Goal: Transaction & Acquisition: Purchase product/service

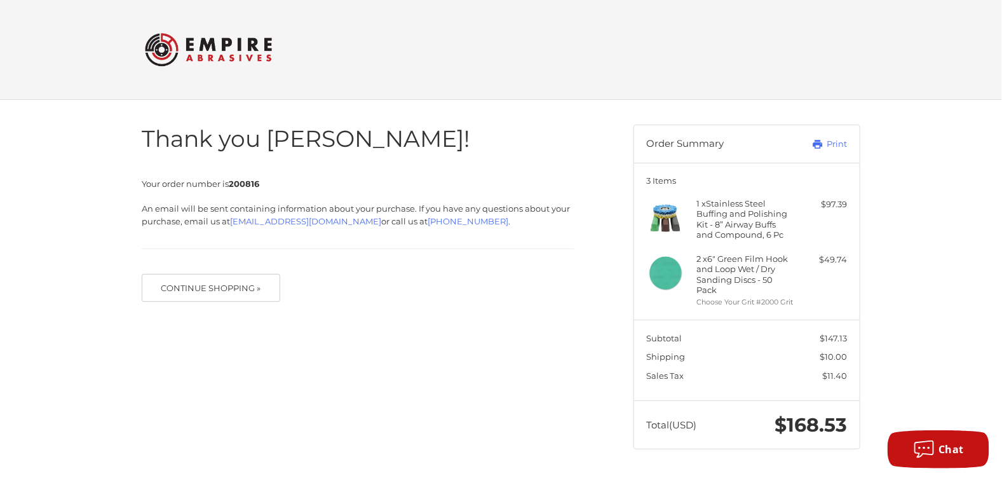
click at [732, 213] on h4 "1 x Stainless Steel Buffing and Polishing Kit - 8” Airway Buffs and Compound, 6…" at bounding box center [745, 218] width 97 height 41
click at [668, 223] on img at bounding box center [666, 217] width 38 height 38
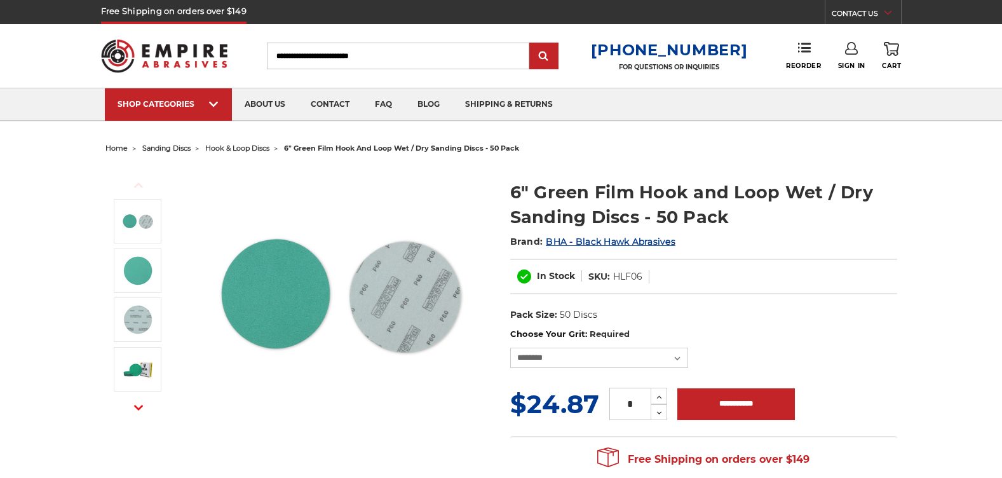
select select "****"
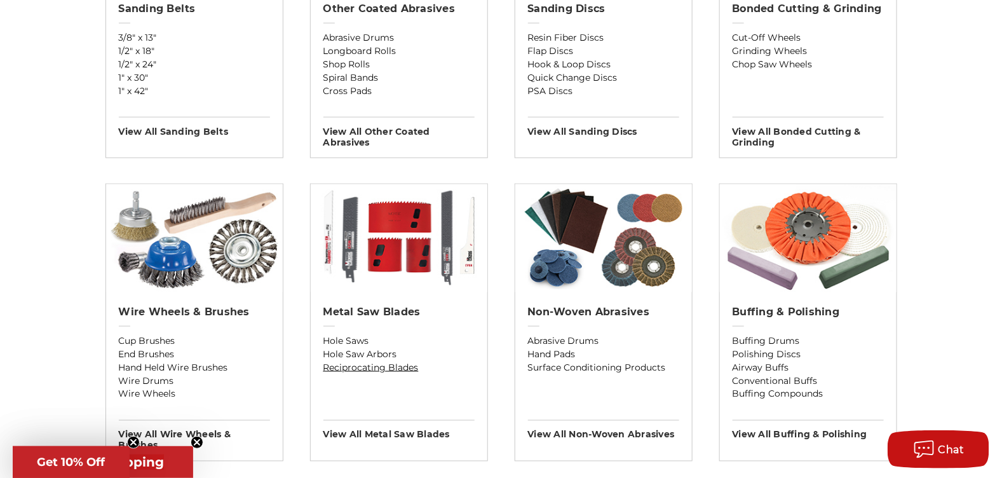
scroll to position [699, 0]
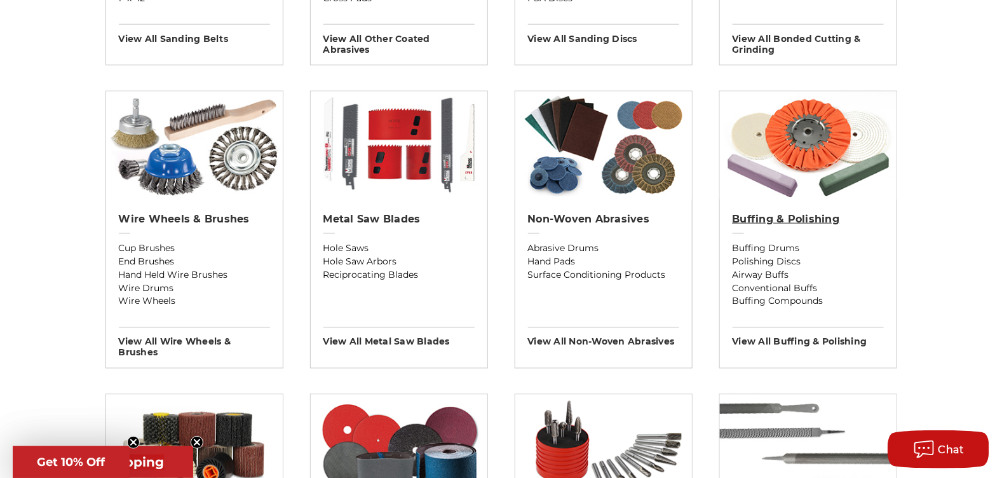
click at [820, 216] on h2 "Buffing & Polishing" at bounding box center [807, 219] width 151 height 13
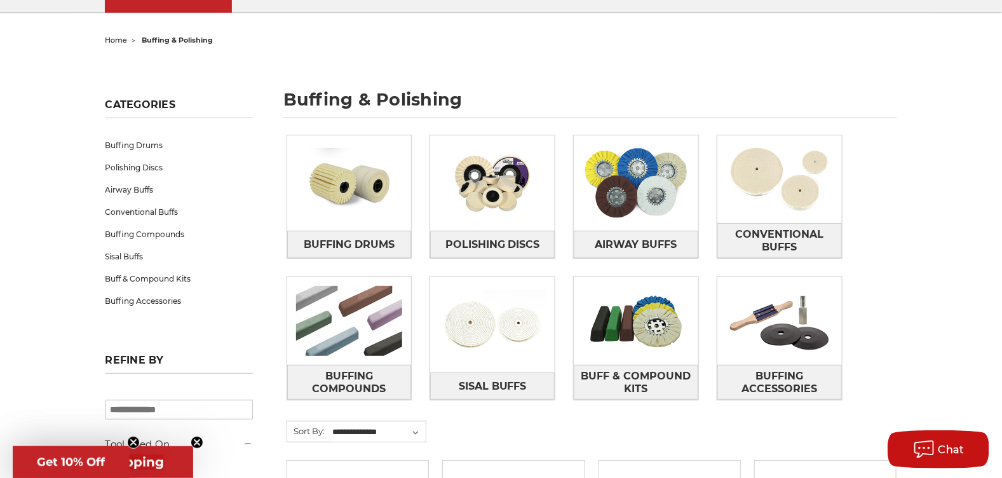
scroll to position [126, 0]
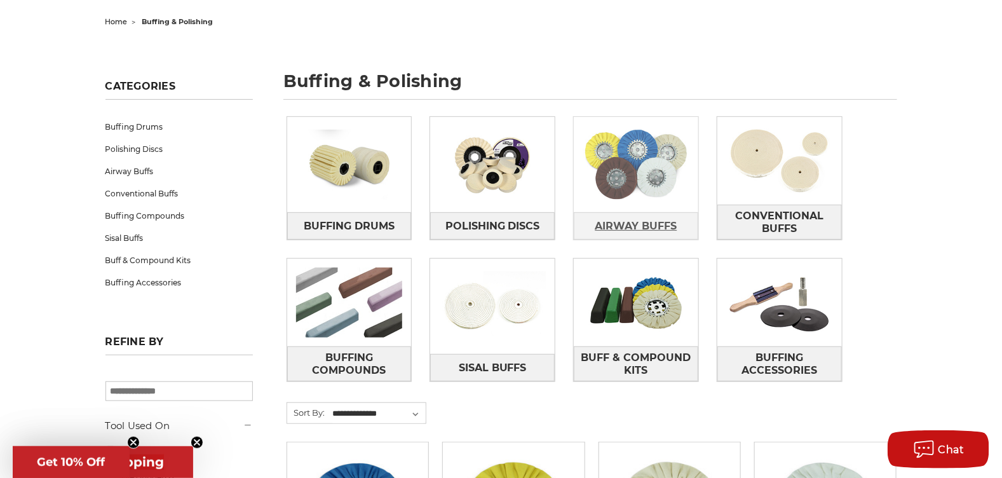
click at [629, 225] on span "Airway Buffs" at bounding box center [636, 226] width 82 height 22
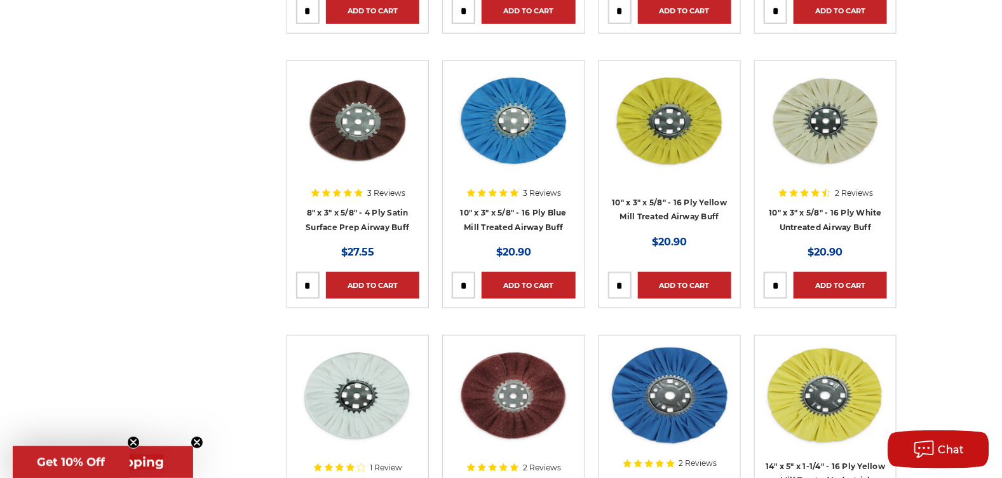
scroll to position [508, 0]
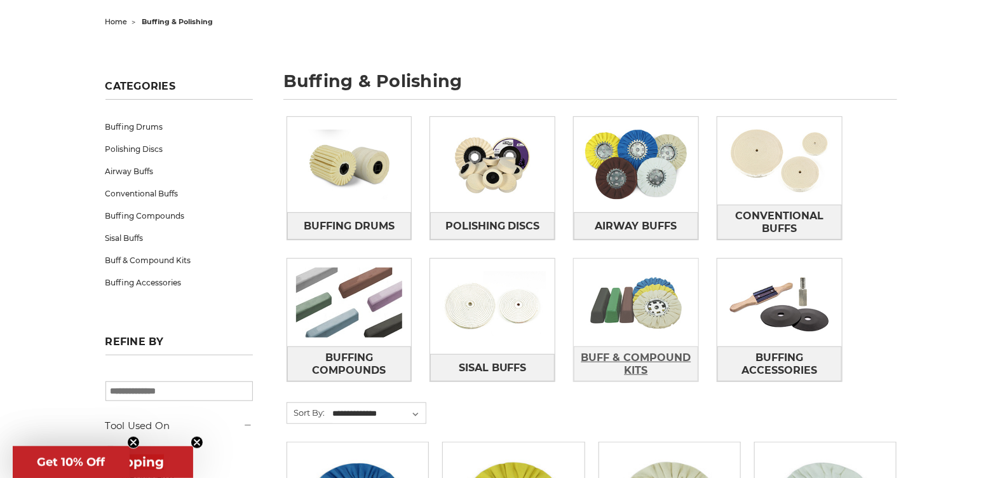
click at [626, 358] on span "Buff & Compound Kits" at bounding box center [635, 364] width 123 height 34
